Goal: Transaction & Acquisition: Purchase product/service

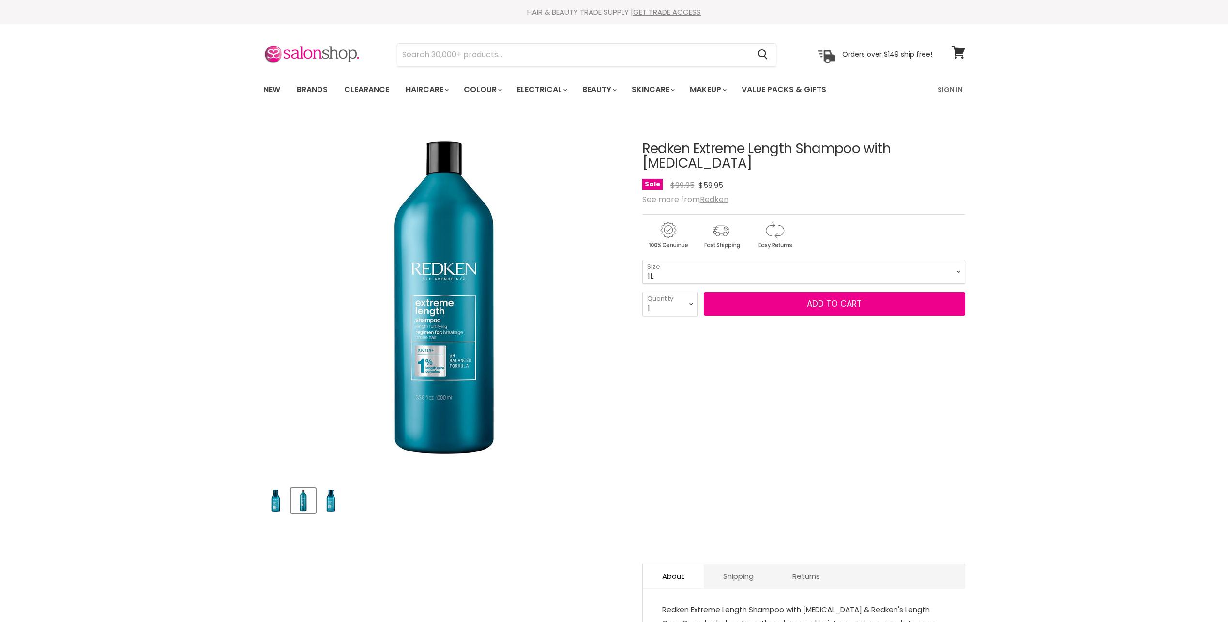
select select "2"
click at [642, 291] on select "1 2 3 4 5 6 7 8 9 10+" at bounding box center [670, 303] width 56 height 24
type input "2"
click at [784, 296] on button "Add to cart" at bounding box center [834, 304] width 261 height 24
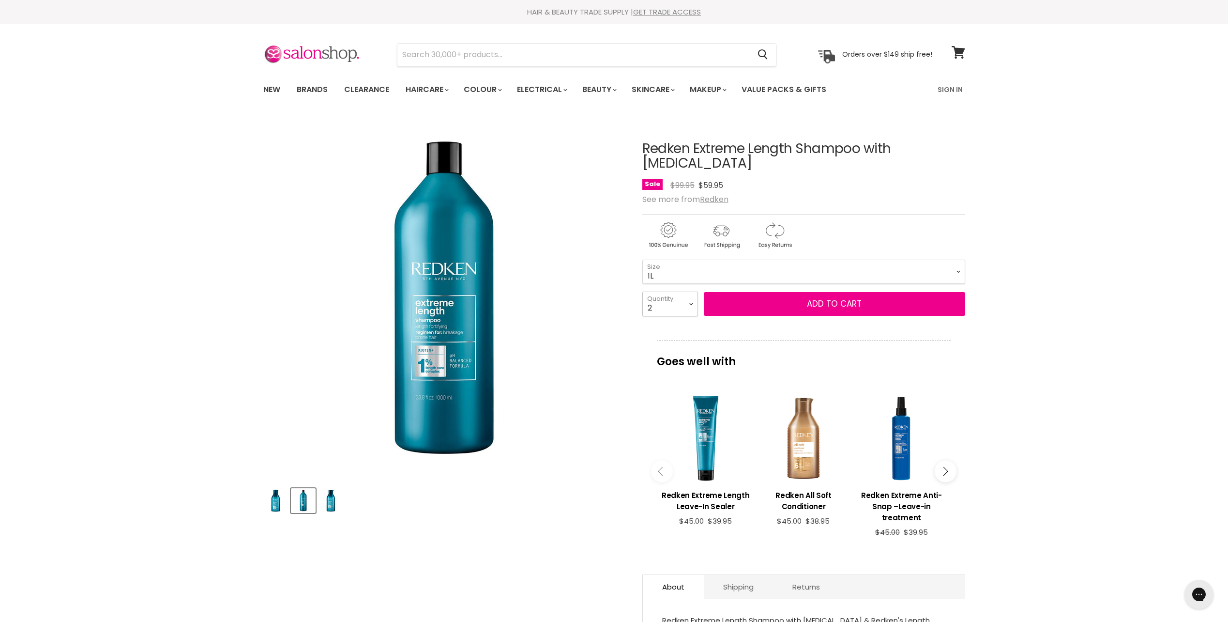
click at [686, 291] on select "1 2 3 4 5 6 7 8 9 10+" at bounding box center [670, 303] width 56 height 24
select select "3"
click at [642, 291] on select "1 2 3 4 5 6 7 8 9 10+" at bounding box center [670, 303] width 56 height 24
type input "3"
click at [663, 293] on select "1 2 3 4 5 6 7 8 9 10+" at bounding box center [670, 303] width 56 height 24
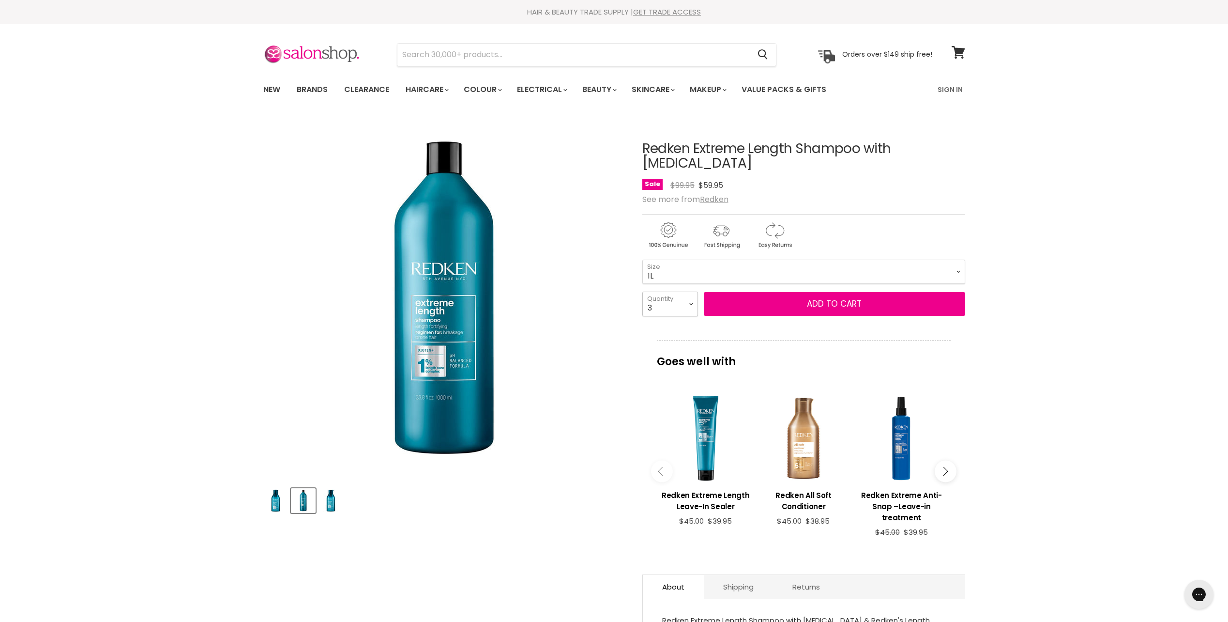
select select "1"
click at [642, 291] on select "1 2 3 4 5 6 7 8 9 10+" at bounding box center [670, 303] width 56 height 24
type input "1"
click at [782, 292] on button "Add to cart" at bounding box center [834, 304] width 261 height 24
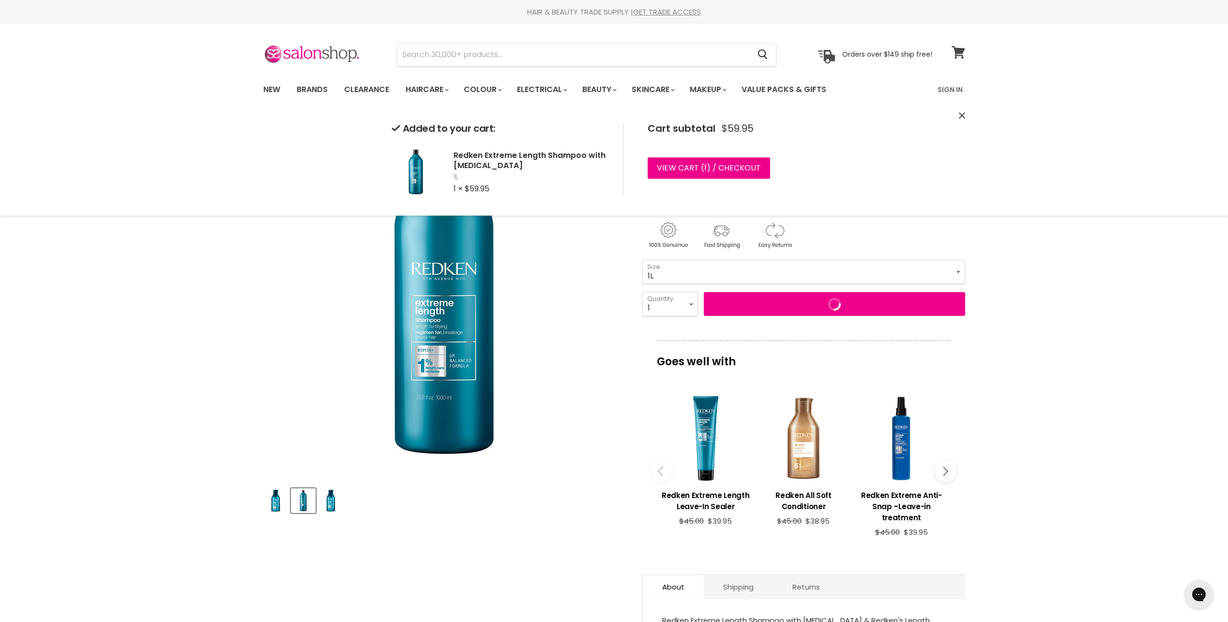
click at [961, 51] on span at bounding box center [964, 46] width 11 height 11
